Goal: Information Seeking & Learning: Learn about a topic

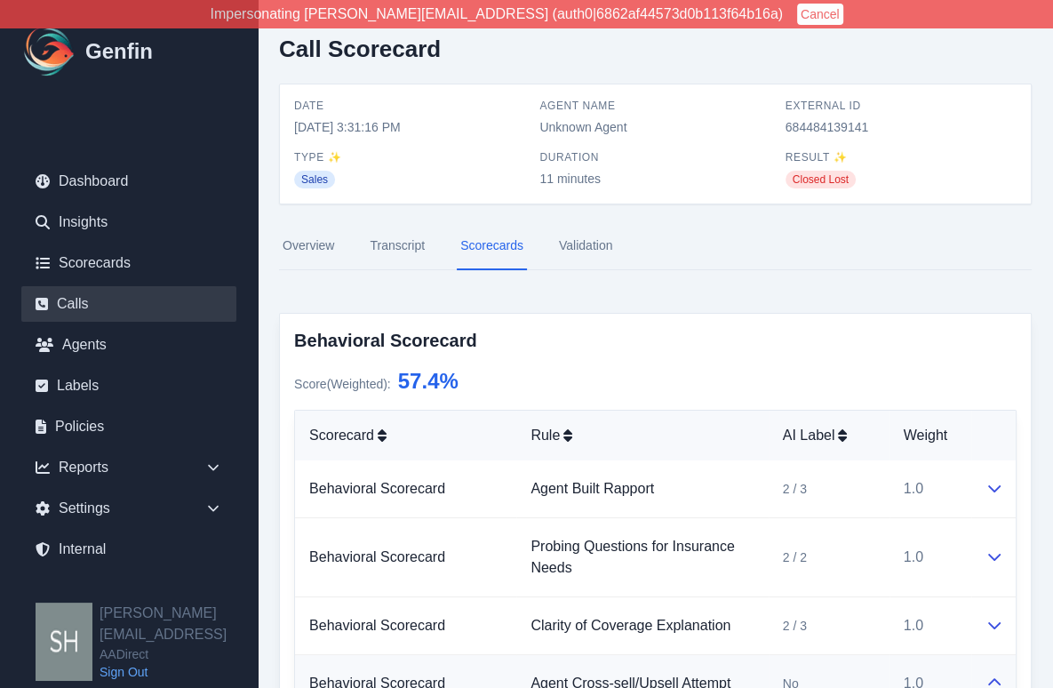
click at [132, 301] on link "Calls" at bounding box center [128, 304] width 215 height 36
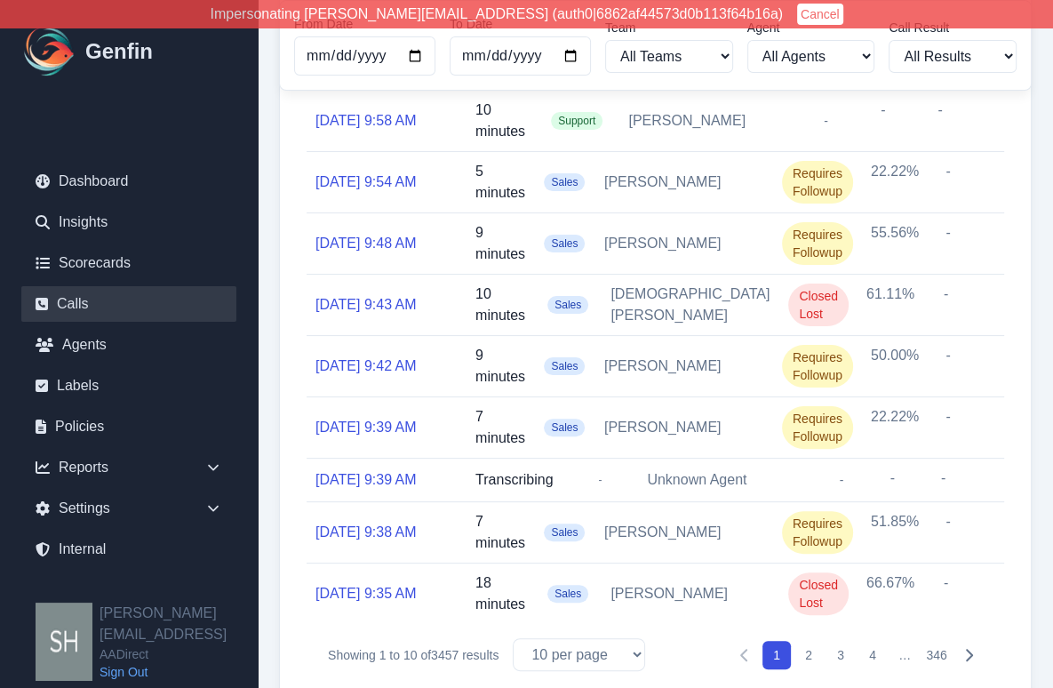
scroll to position [269, 0]
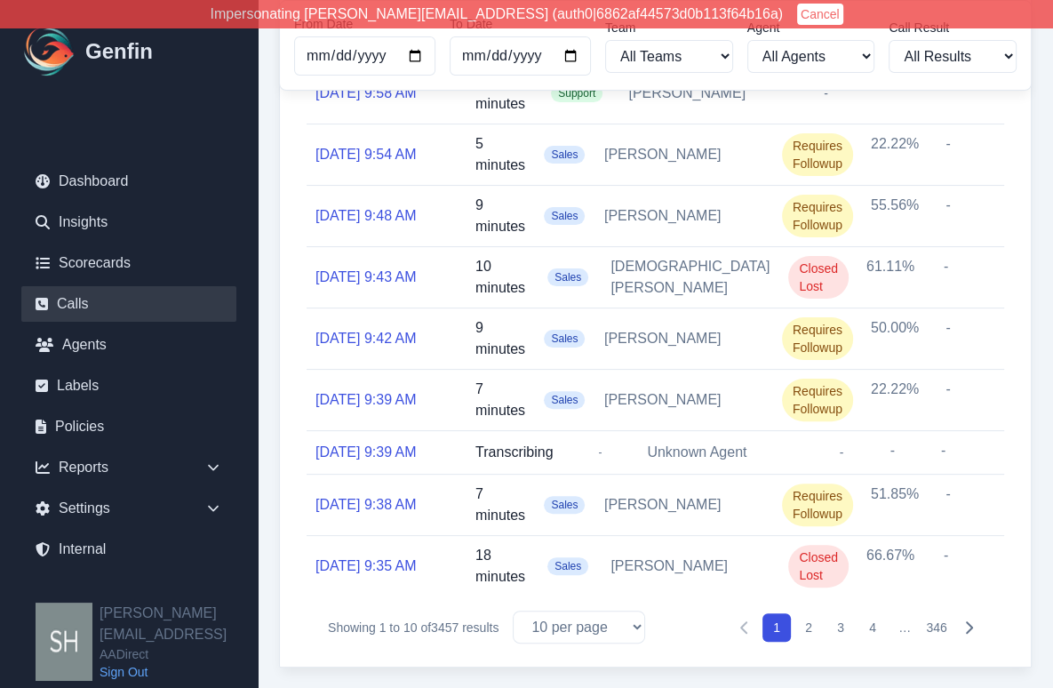
click at [807, 619] on button "2" at bounding box center [808, 627] width 28 height 28
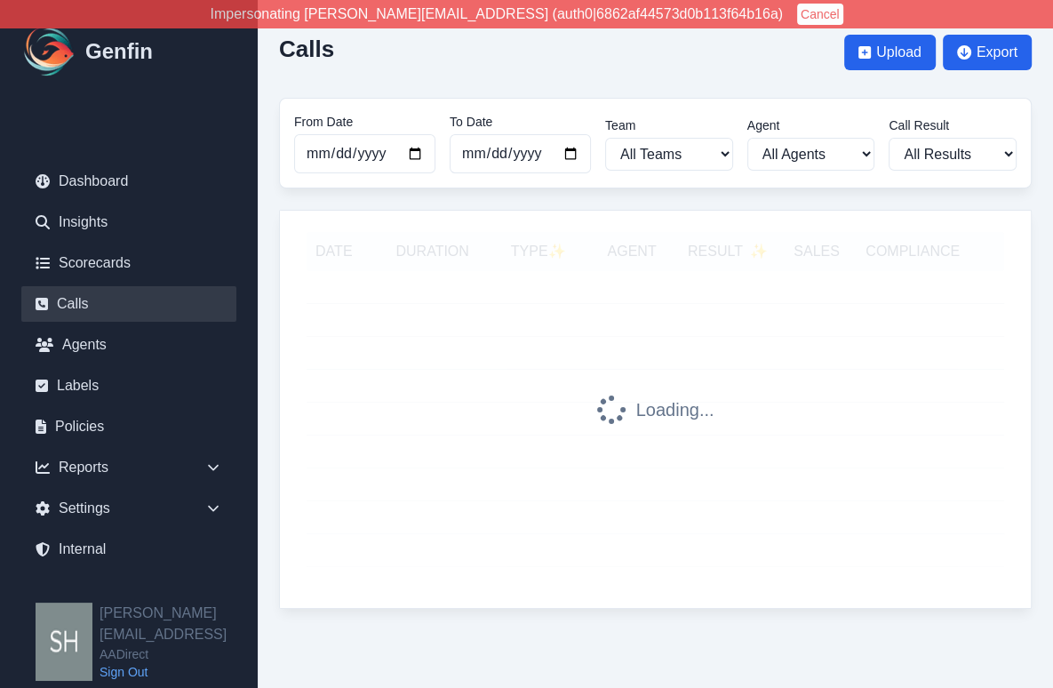
scroll to position [0, 0]
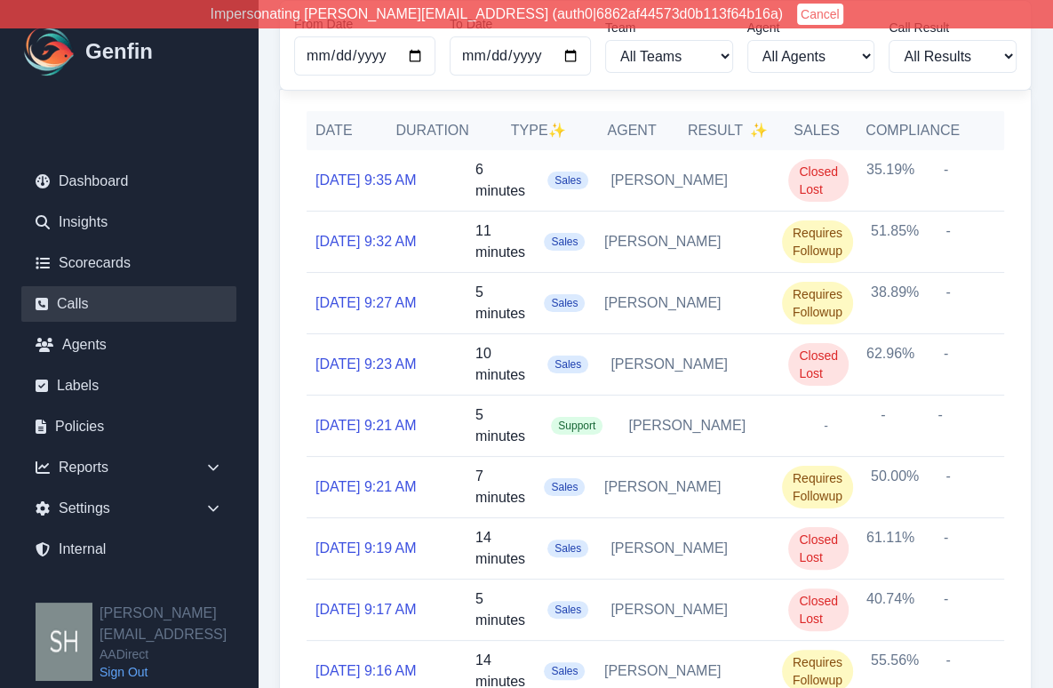
scroll to position [287, 0]
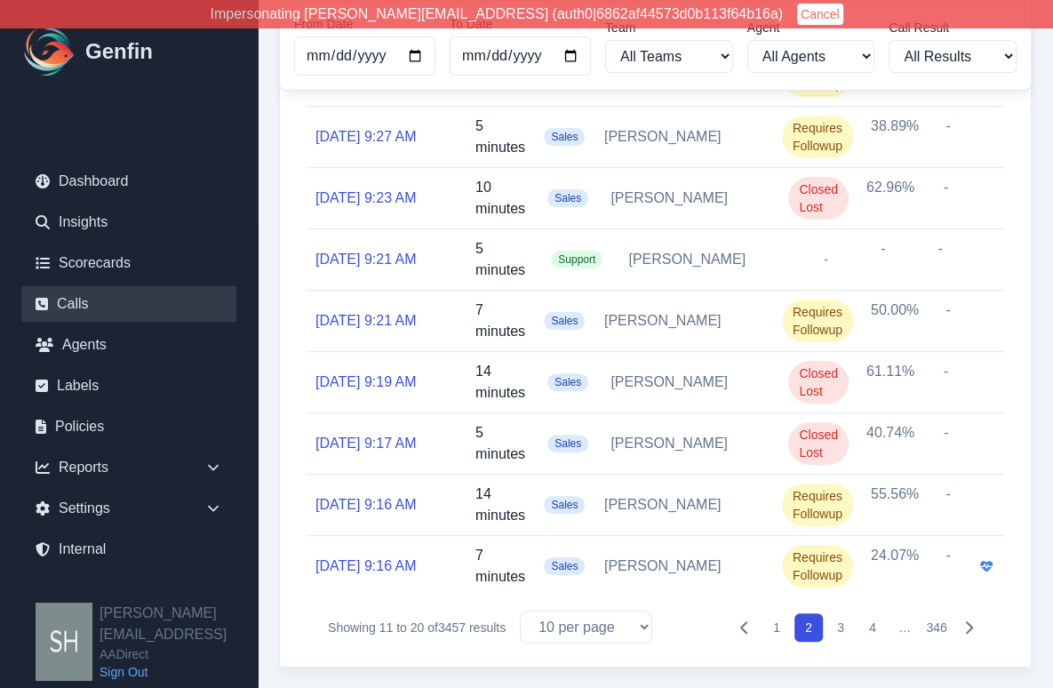
click at [842, 626] on button "3" at bounding box center [840, 627] width 28 height 28
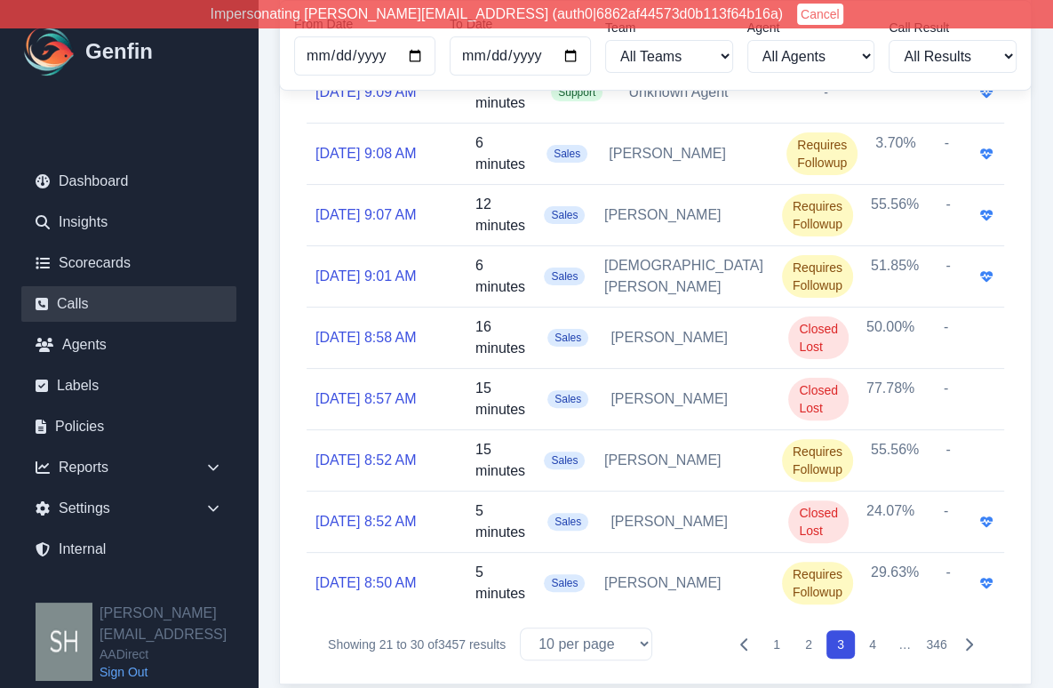
scroll to position [287, 0]
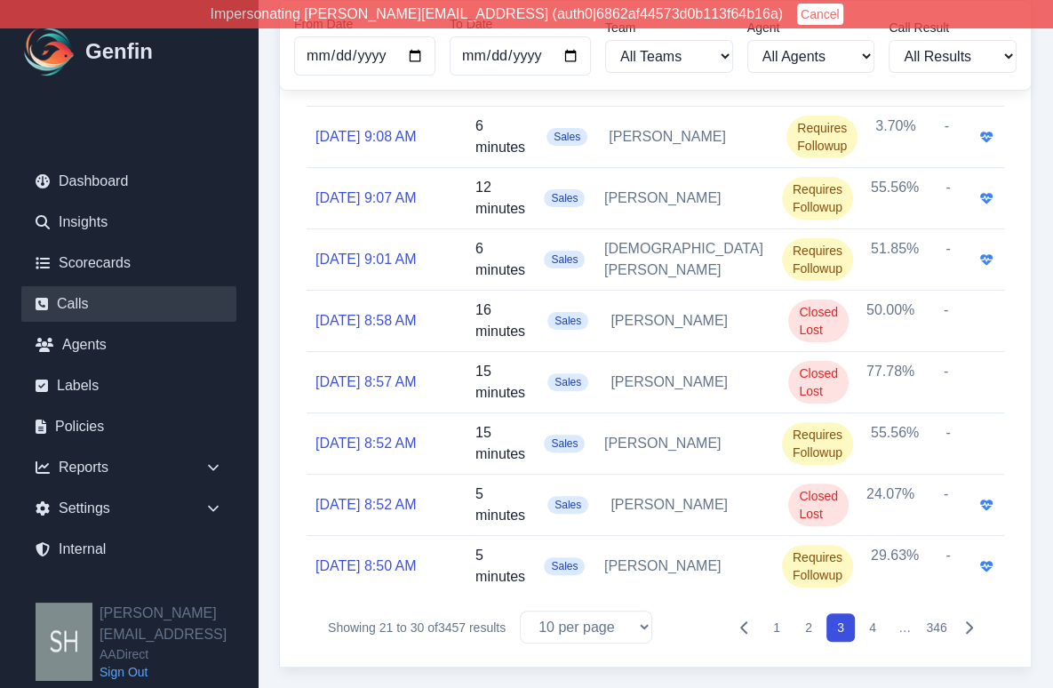
click at [871, 624] on button "4" at bounding box center [872, 627] width 28 height 28
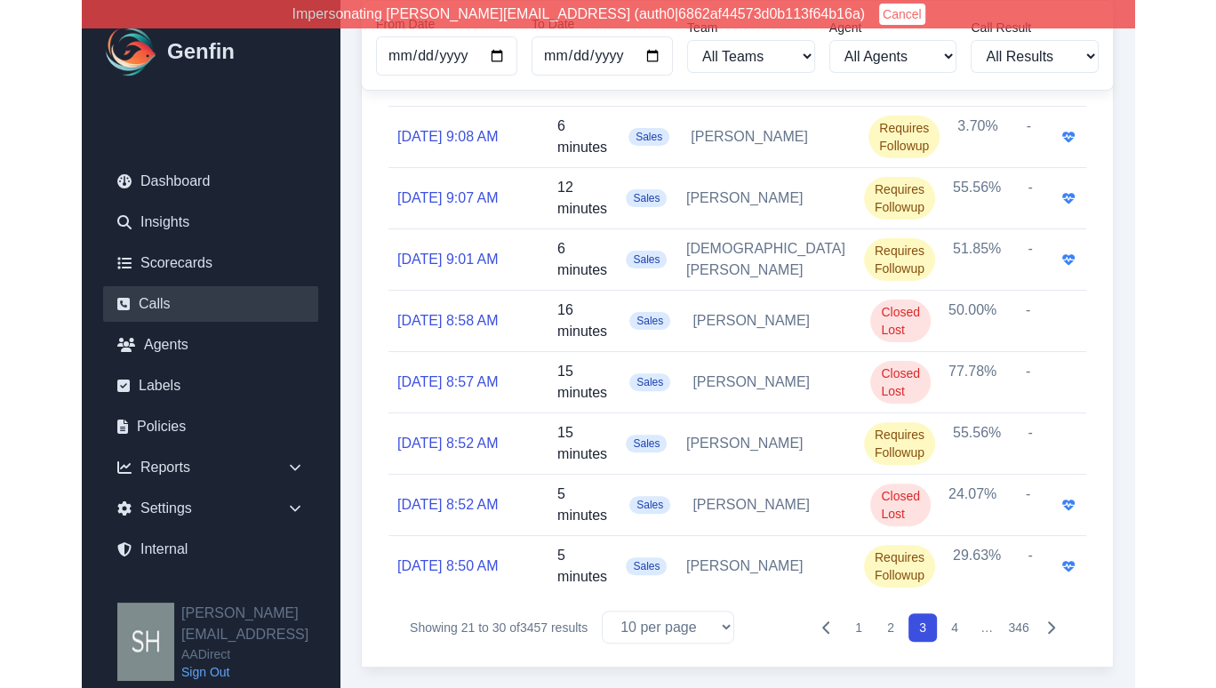
scroll to position [0, 0]
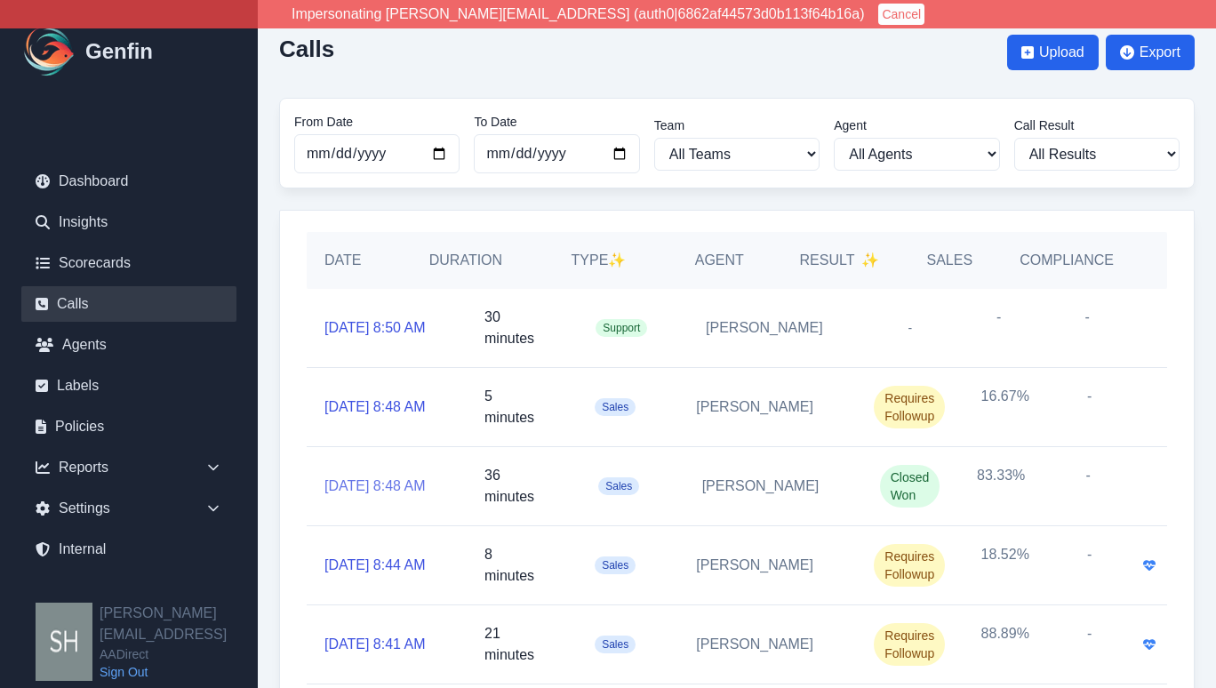
click at [377, 475] on link "[DATE] 8:48 AM" at bounding box center [374, 485] width 101 height 21
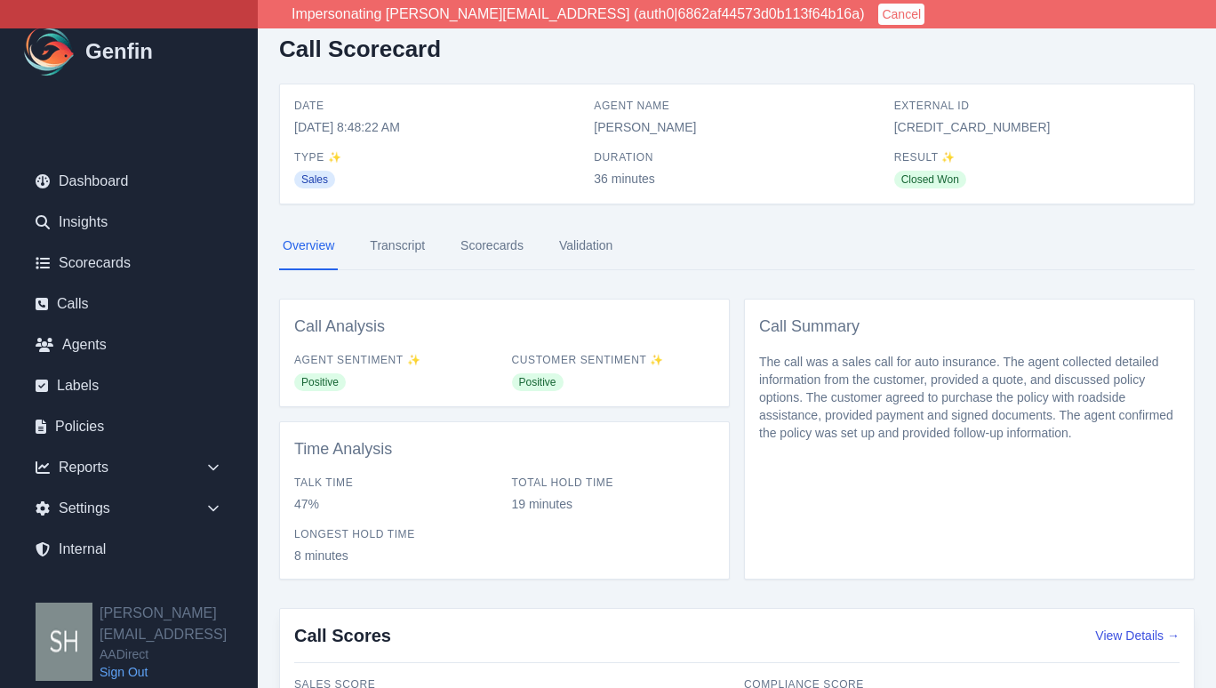
click at [471, 235] on link "Scorecards" at bounding box center [492, 246] width 70 height 48
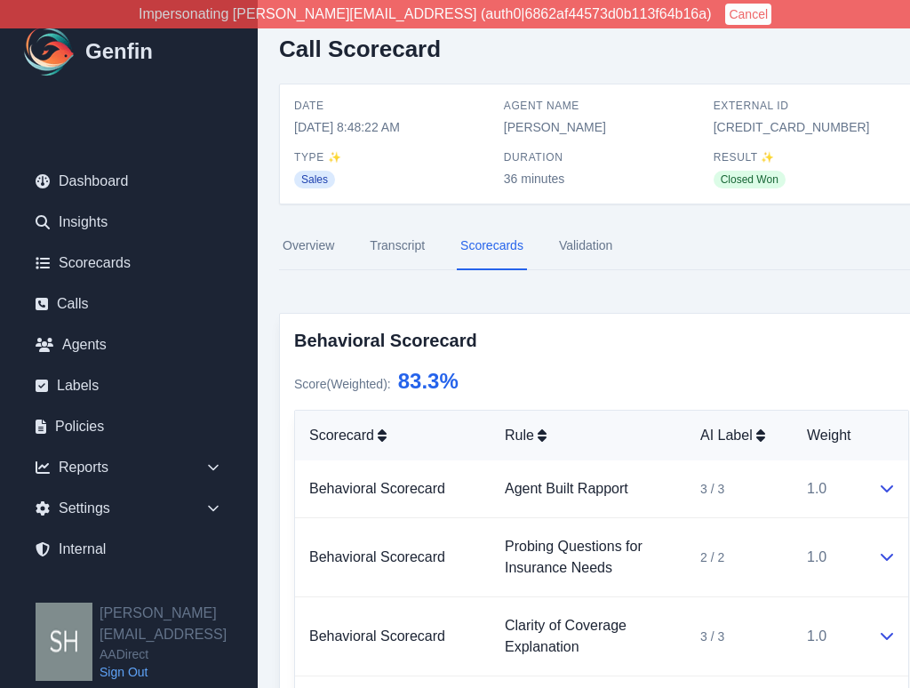
click at [582, 253] on link "Validation" at bounding box center [585, 246] width 60 height 48
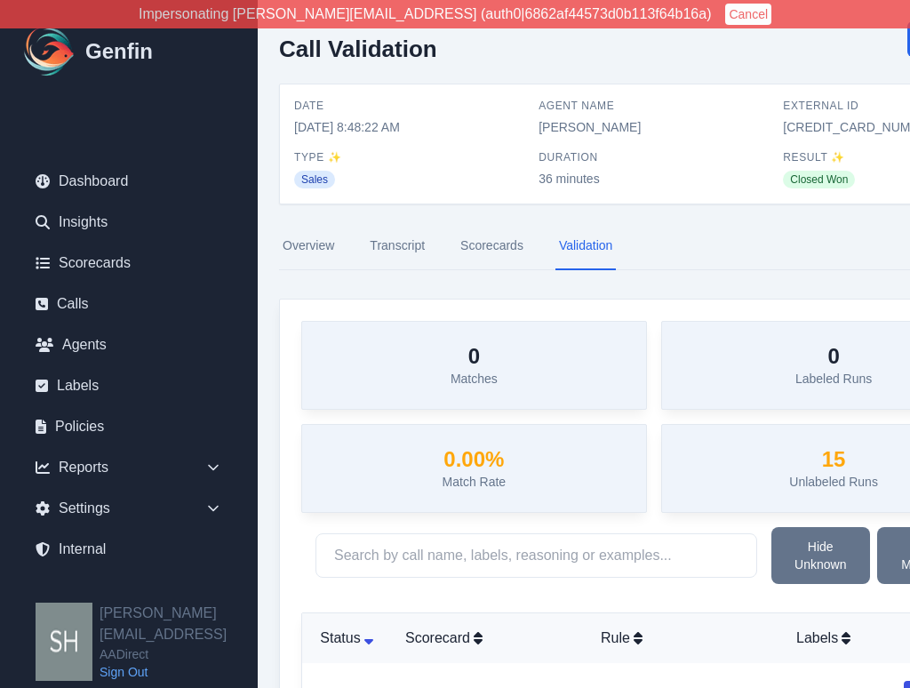
click at [488, 248] on link "Scorecards" at bounding box center [492, 246] width 70 height 48
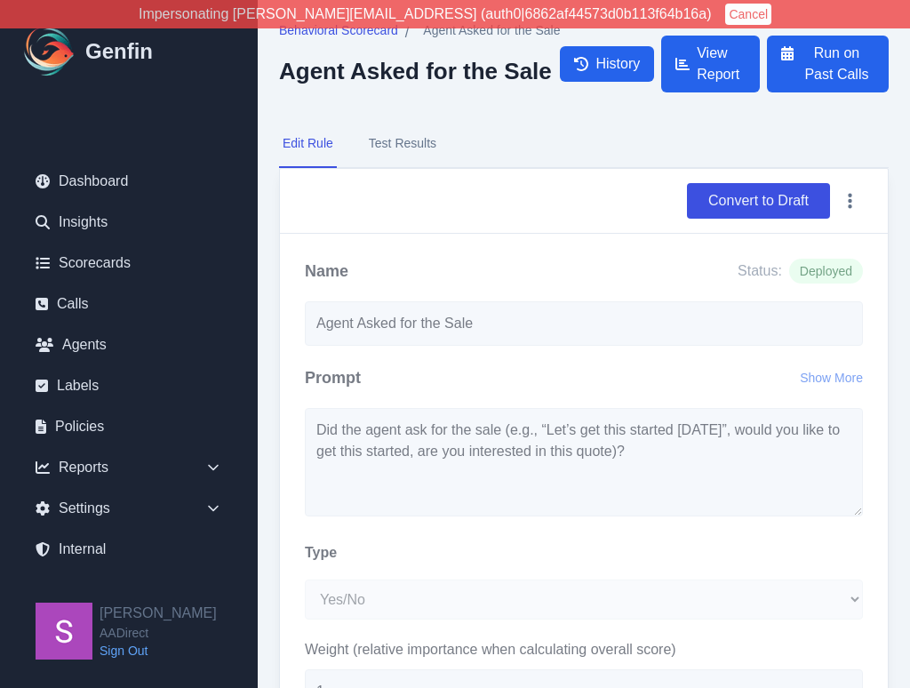
select select "Yes/No"
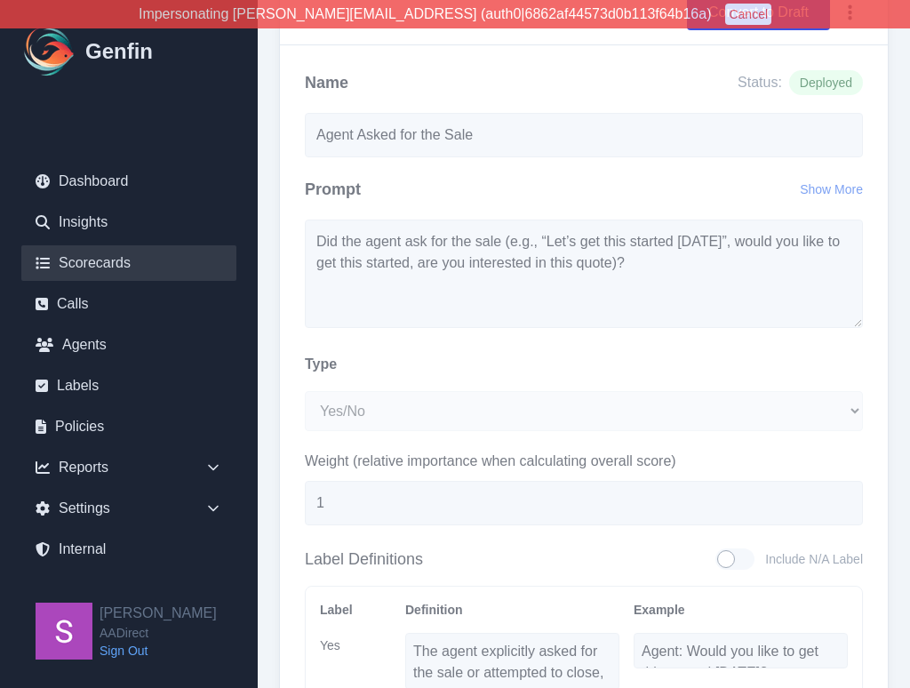
click at [110, 267] on link "Scorecards" at bounding box center [128, 263] width 215 height 36
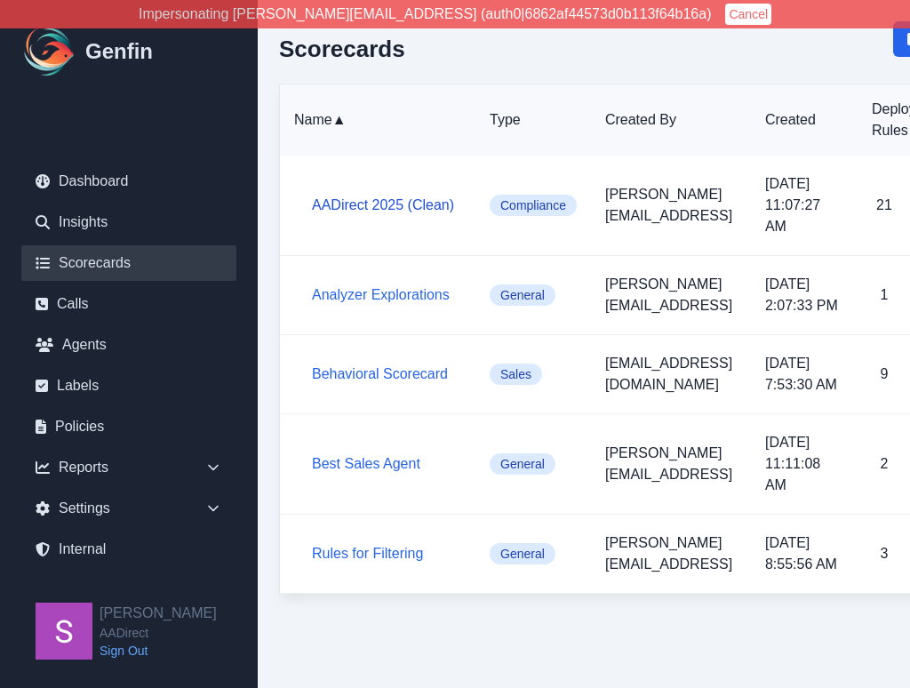
click at [408, 197] on link "AADirect 2025 (Clean)" at bounding box center [383, 204] width 142 height 15
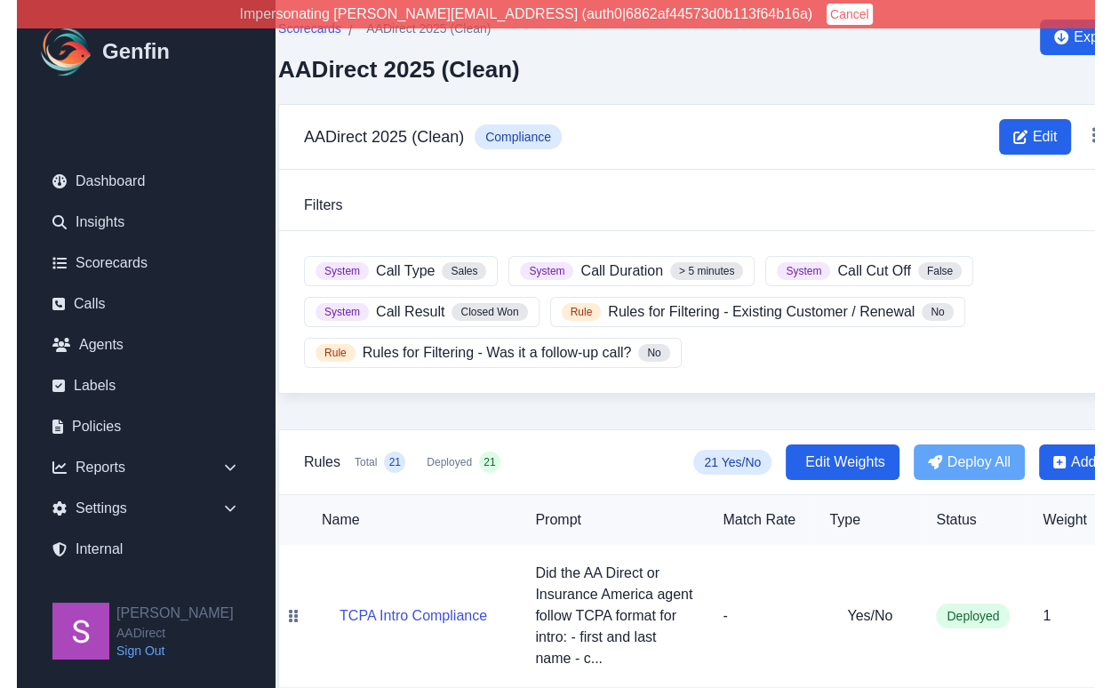
scroll to position [2, 0]
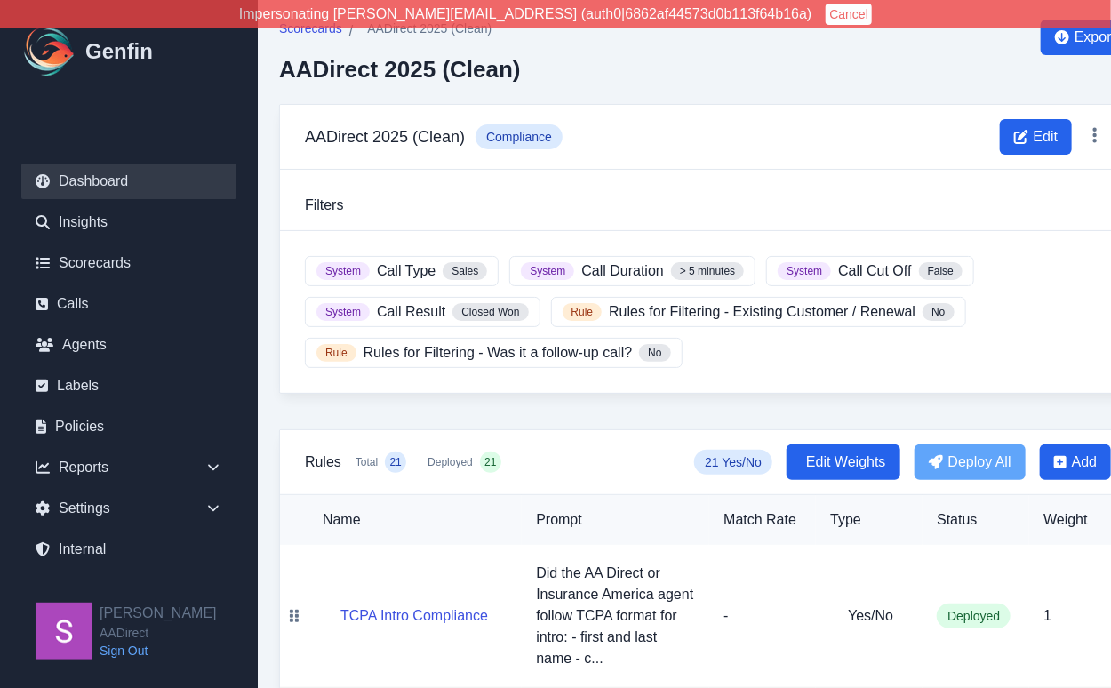
click at [104, 177] on link "Dashboard" at bounding box center [128, 182] width 215 height 36
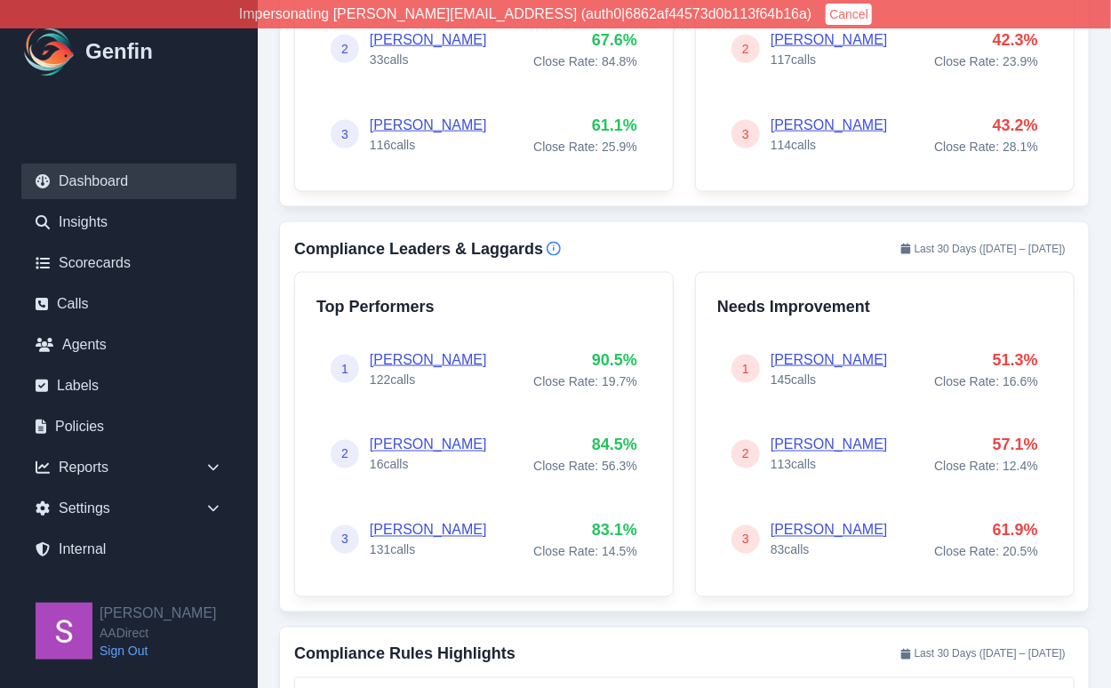
scroll to position [931, 0]
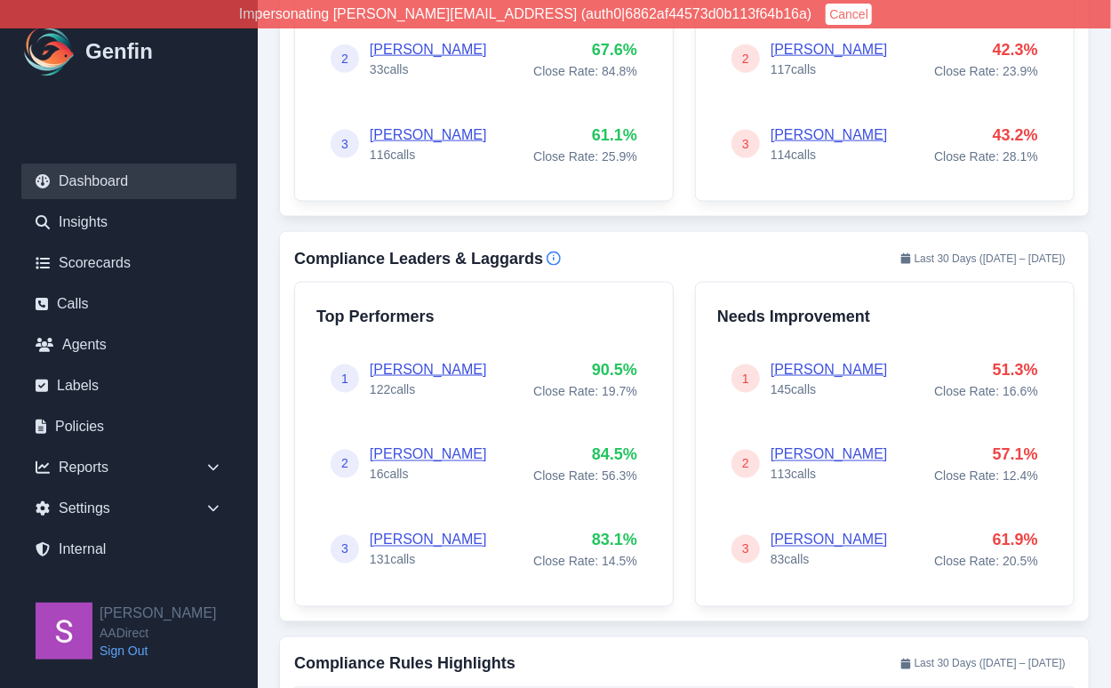
click at [402, 371] on link "[PERSON_NAME]" at bounding box center [428, 369] width 117 height 15
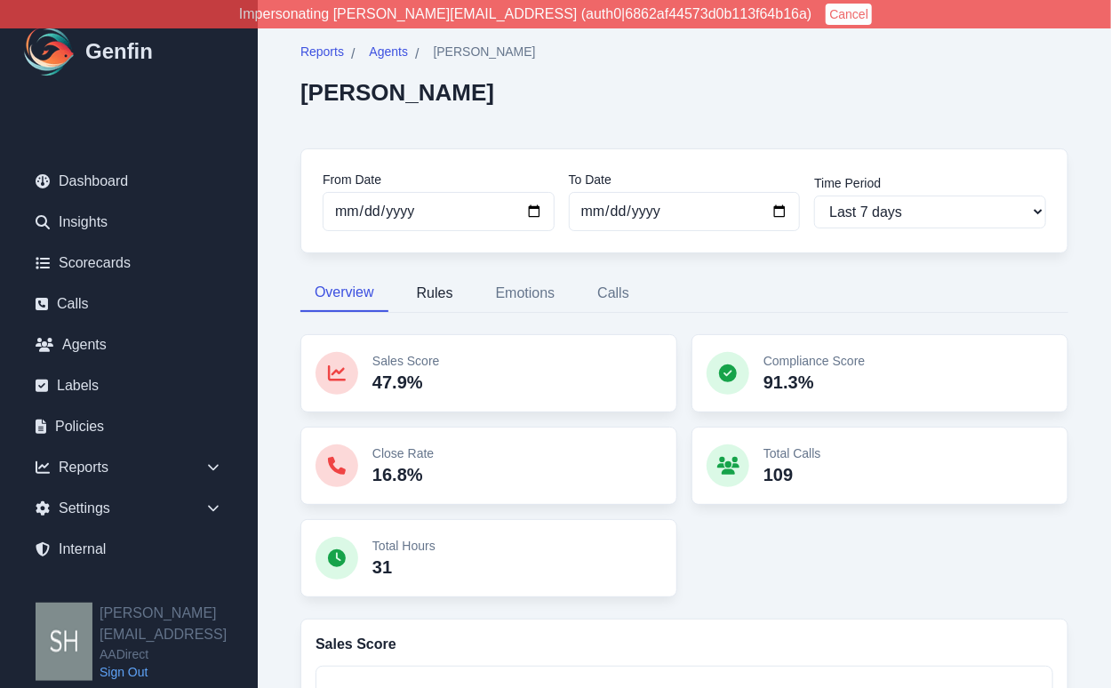
click at [449, 289] on button "Rules" at bounding box center [435, 293] width 65 height 37
select select "181"
select select "171"
select select "1129"
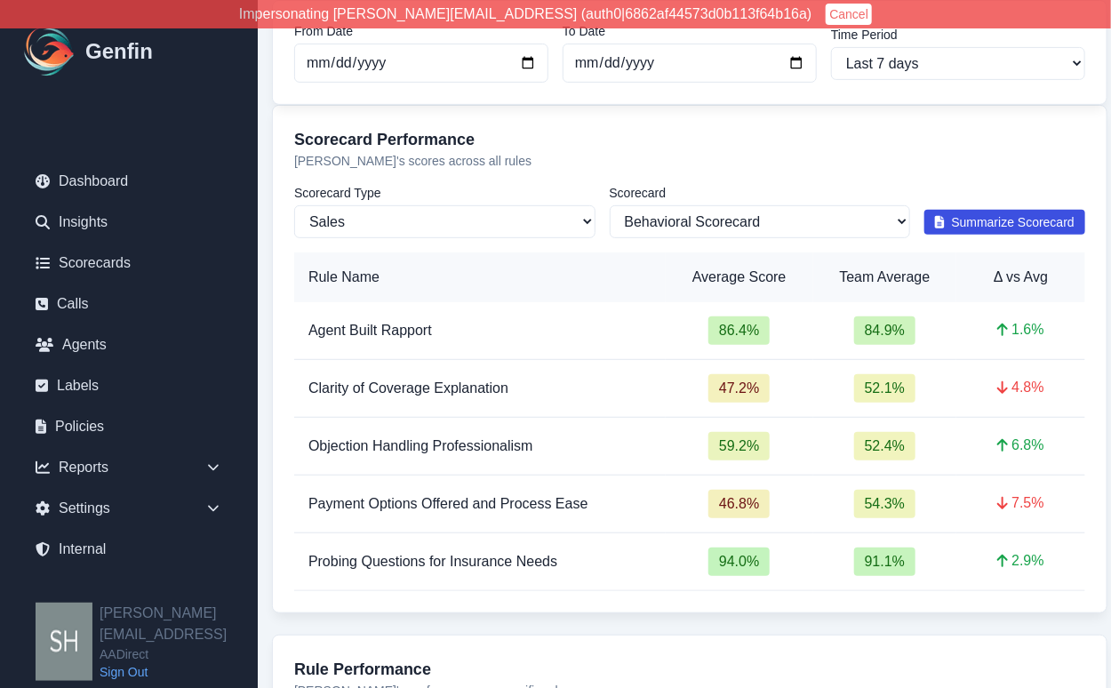
scroll to position [229, 45]
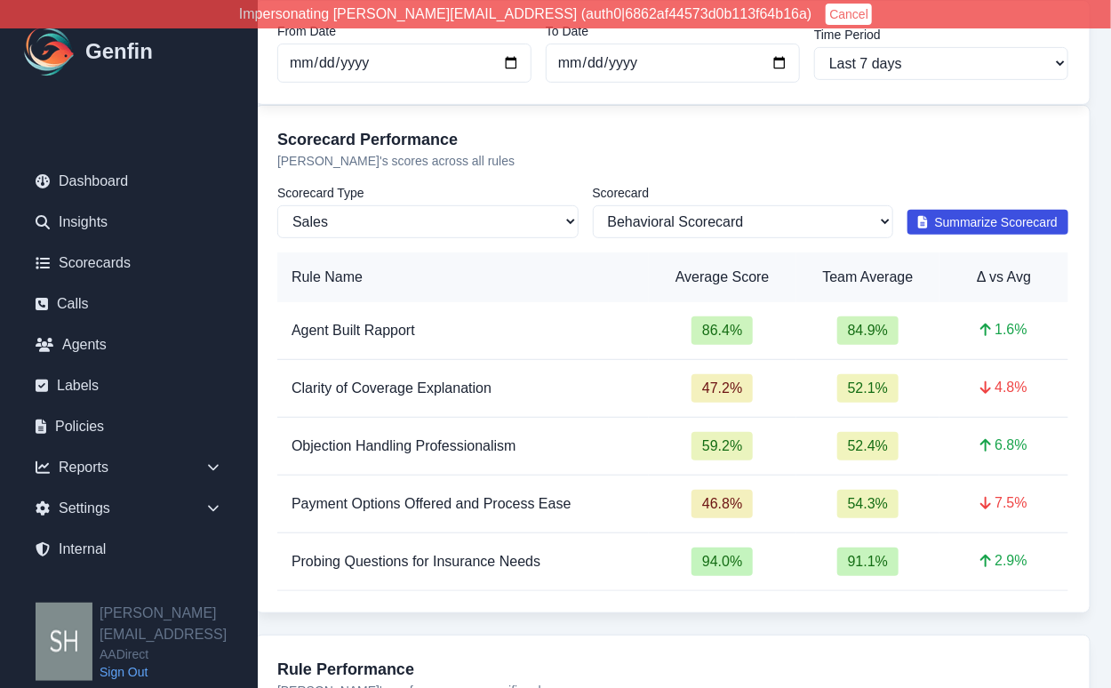
click at [1011, 223] on span "Summarize Scorecard" at bounding box center [997, 222] width 124 height 18
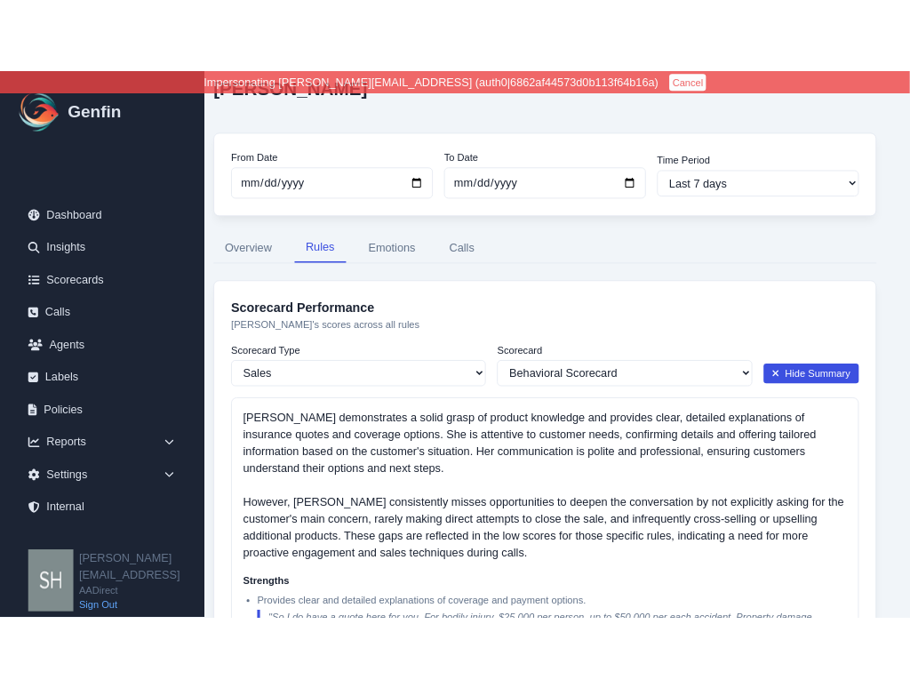
scroll to position [0, 31]
